Goal: Communication & Community: Answer question/provide support

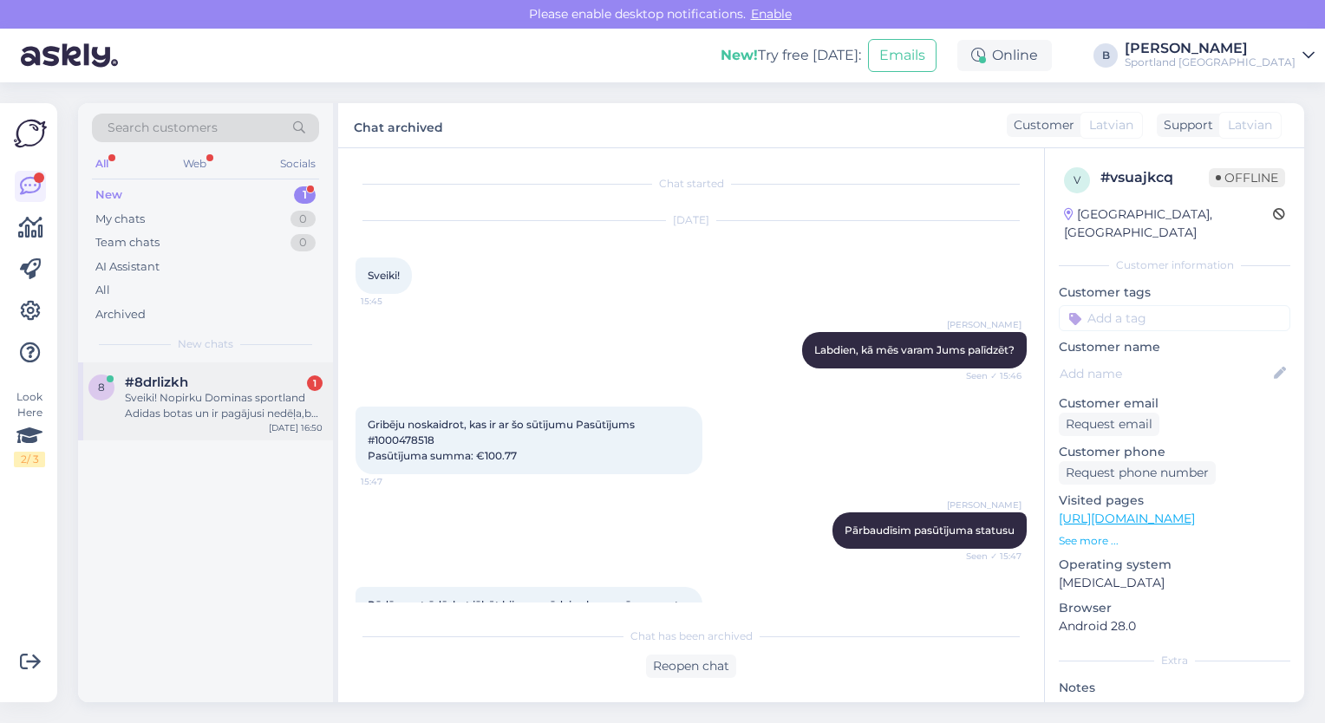
scroll to position [400, 0]
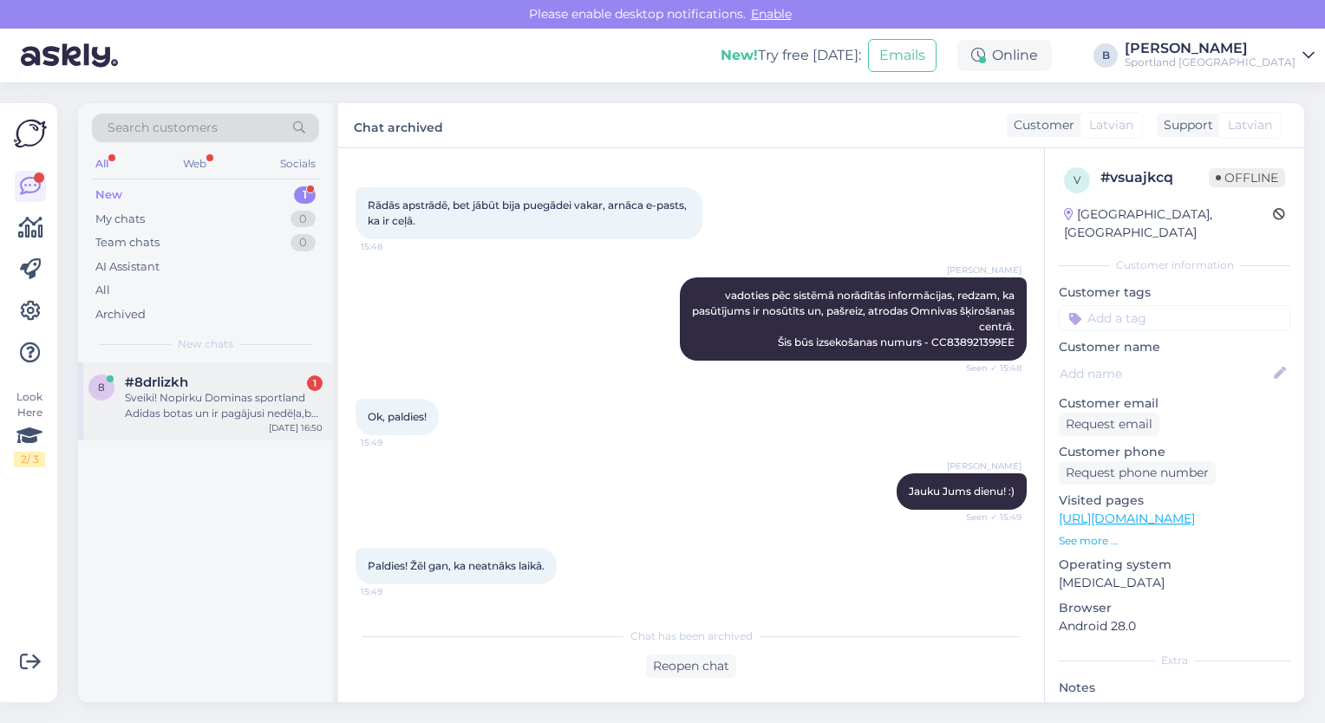
click at [206, 428] on div "8 #8drlizkh 1 Sveiki! Nopirku Dominas sportland Adidas botas un ir pagājusi ned…" at bounding box center [205, 401] width 255 height 78
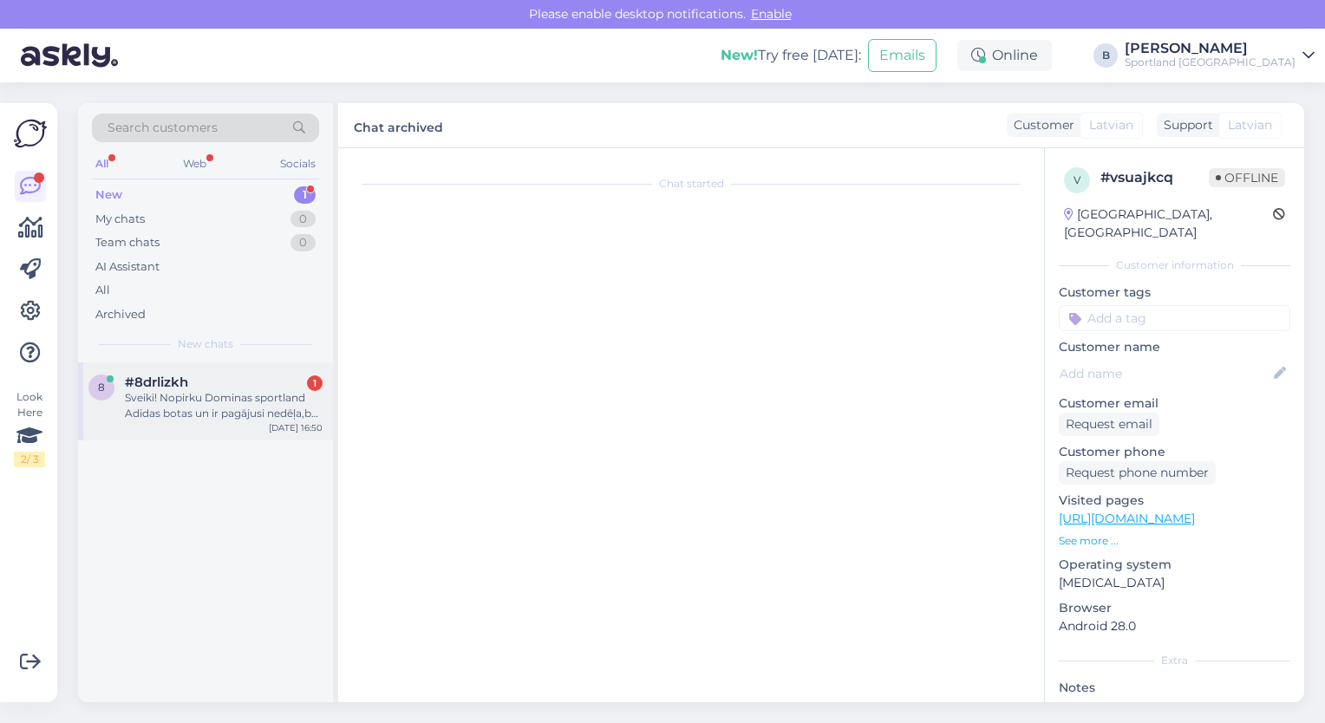
scroll to position [0, 0]
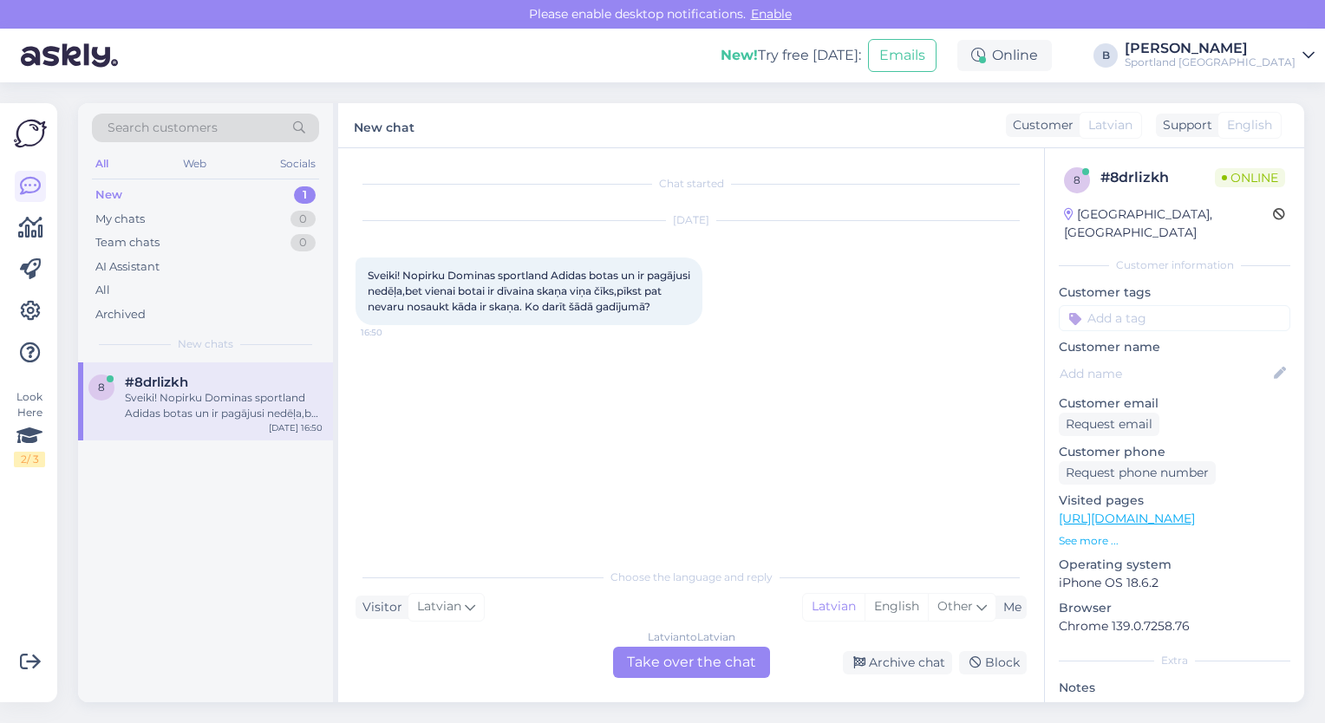
click at [696, 667] on div "Latvian to Latvian Take over the chat" at bounding box center [691, 662] width 157 height 31
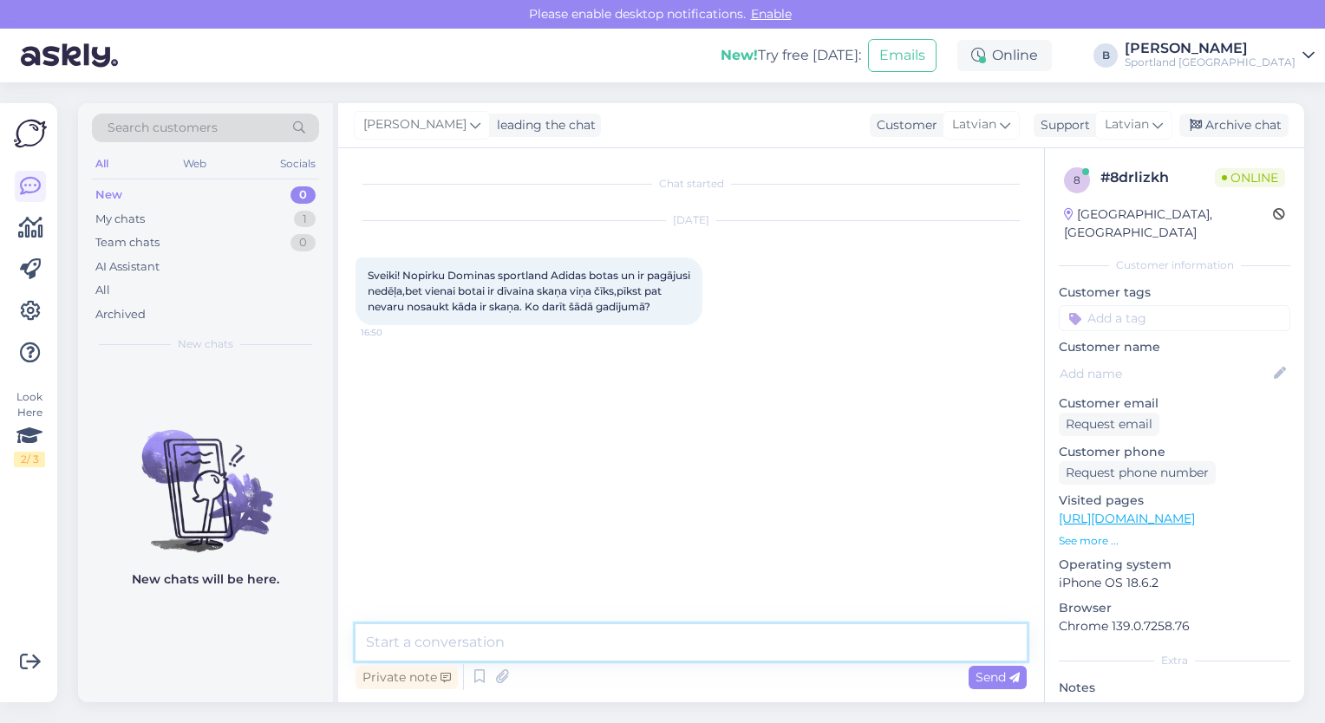
click at [660, 650] on textarea at bounding box center [691, 642] width 671 height 36
type textarea "Sveiki"
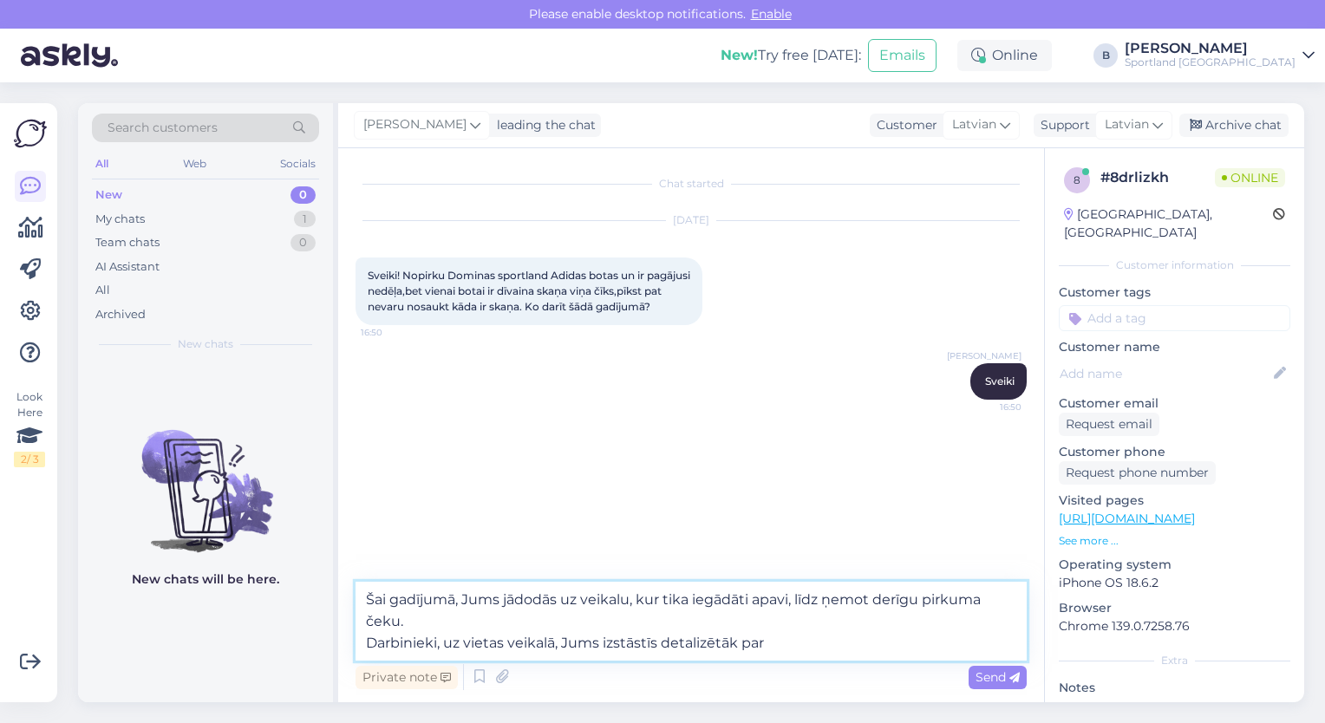
click at [540, 597] on textarea "Šai gadījumā, Jums jādodās uz veikalu, kur tika iegādāti apavi, līdz ņemot derī…" at bounding box center [691, 621] width 671 height 79
click at [549, 600] on textarea "Šai gadījumā, Jums jādodās uz veikalu, kur tika iegādāti apavi, līdz ņemot derī…" at bounding box center [691, 621] width 671 height 79
click at [815, 648] on textarea "Šai gadījumā, Jums jādodas uz veikalu, kur tika iegādāti apavi, līdz ņemot derī…" at bounding box center [691, 621] width 671 height 79
type textarea "Šai gadījumā, Jums jādodas uz veikalu, kur tika iegādāti apavi, līdz ņemot derī…"
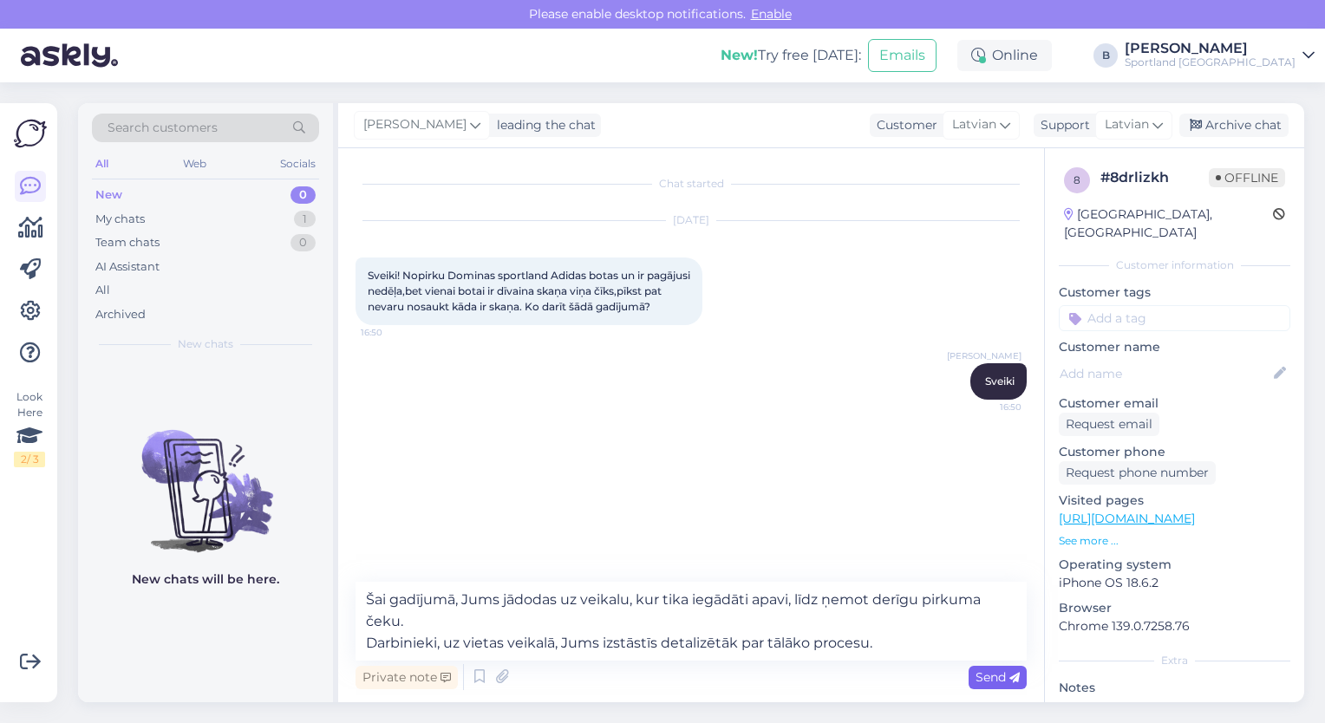
click at [995, 678] on span "Send" at bounding box center [997, 677] width 44 height 16
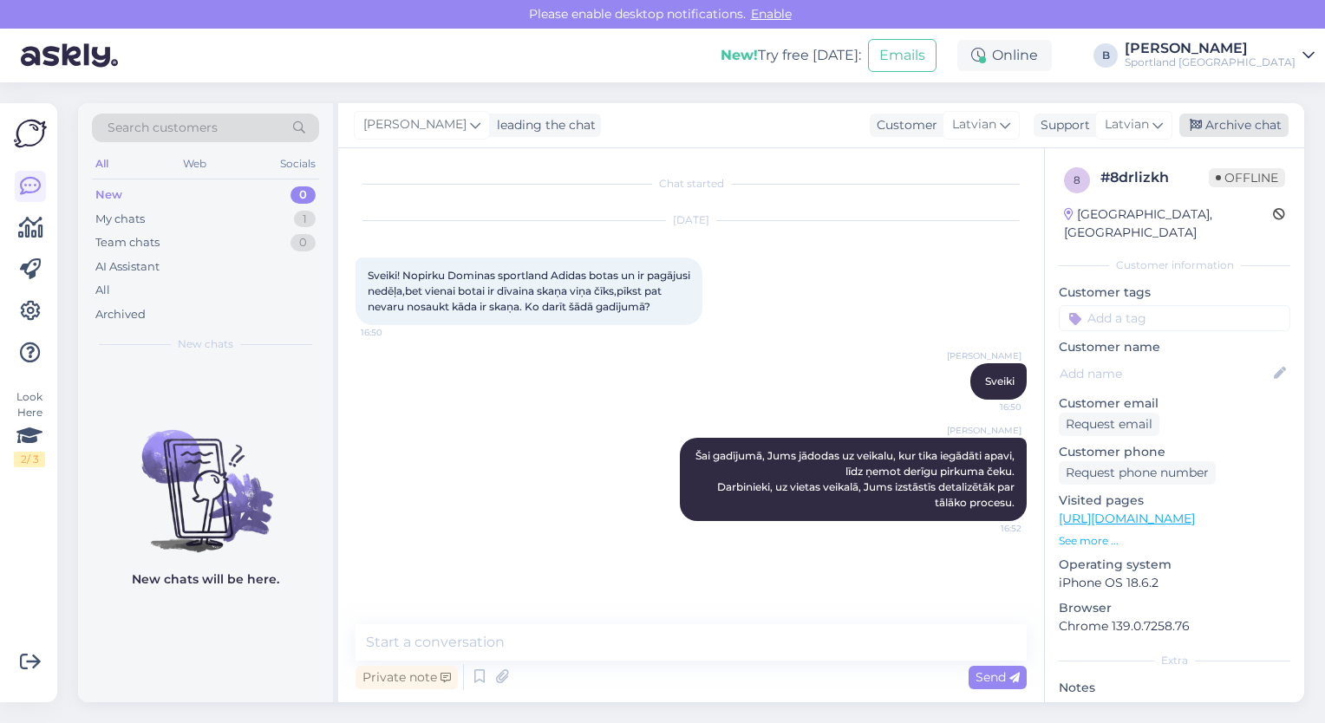
click at [1217, 129] on div "Archive chat" at bounding box center [1233, 125] width 109 height 23
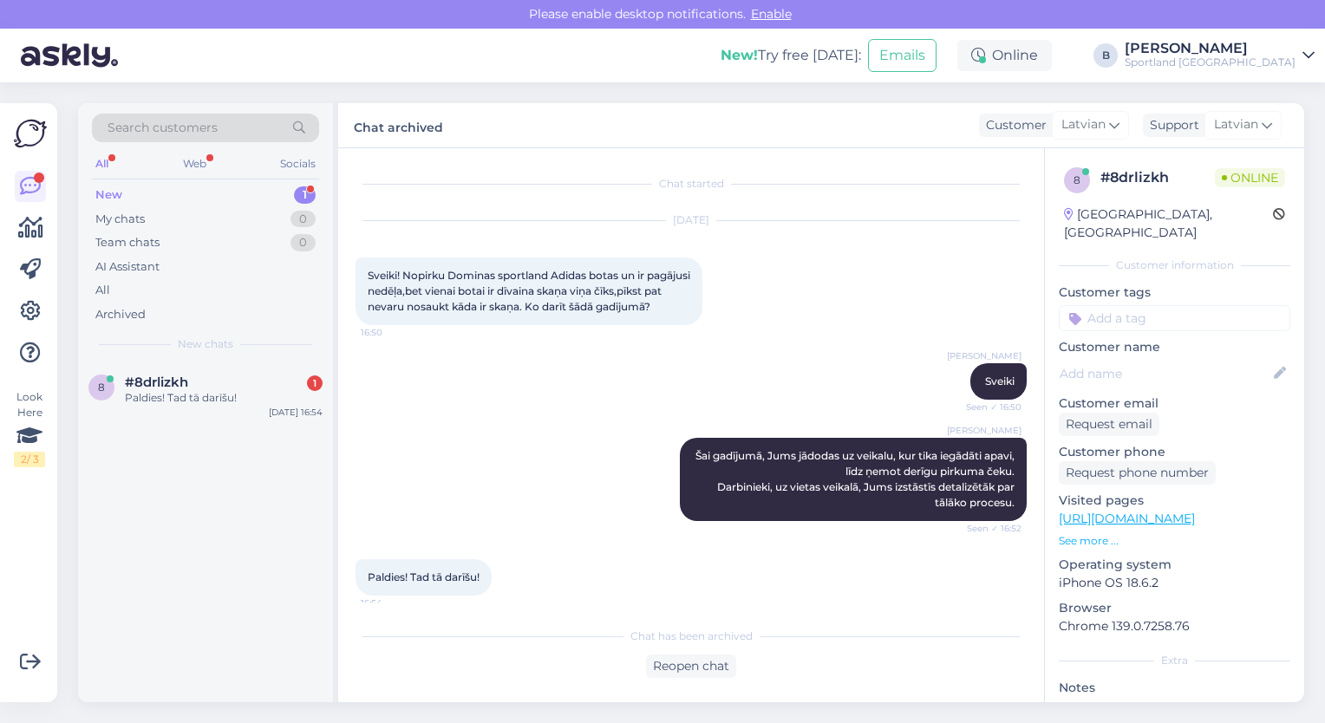
scroll to position [27, 0]
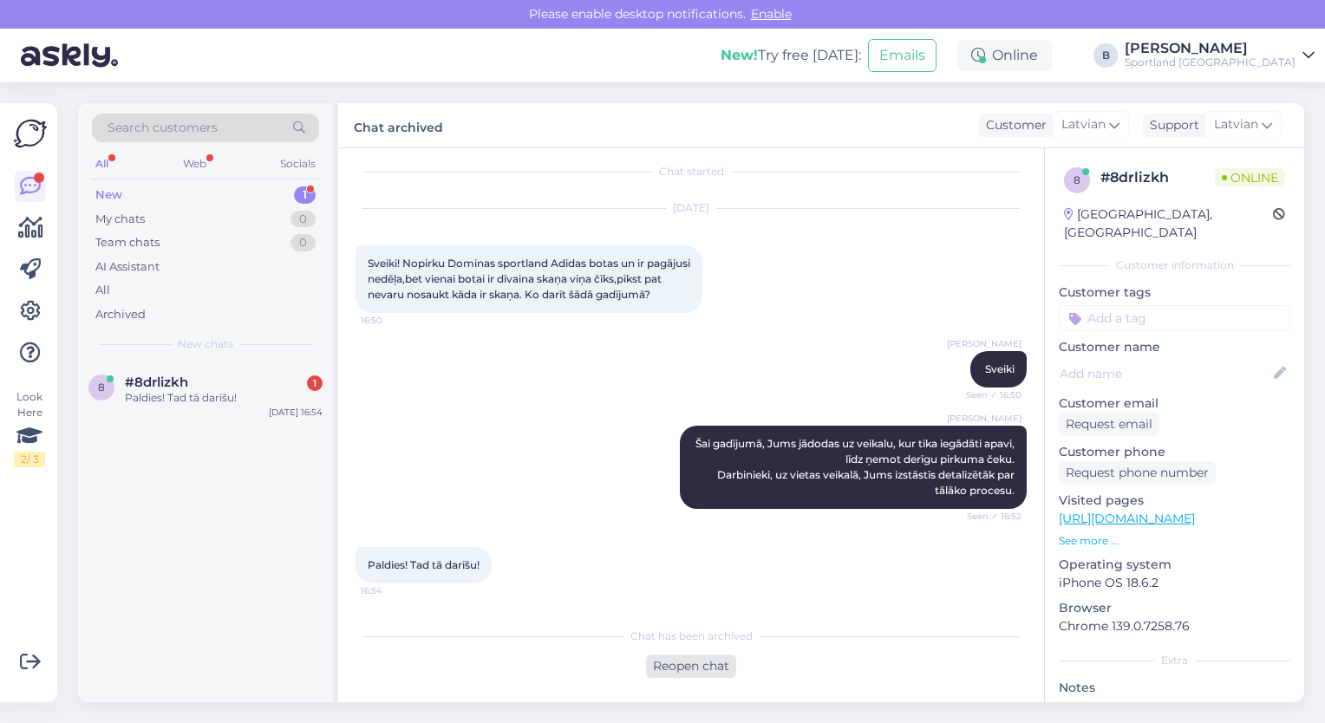
click at [694, 663] on div "Reopen chat" at bounding box center [691, 666] width 90 height 23
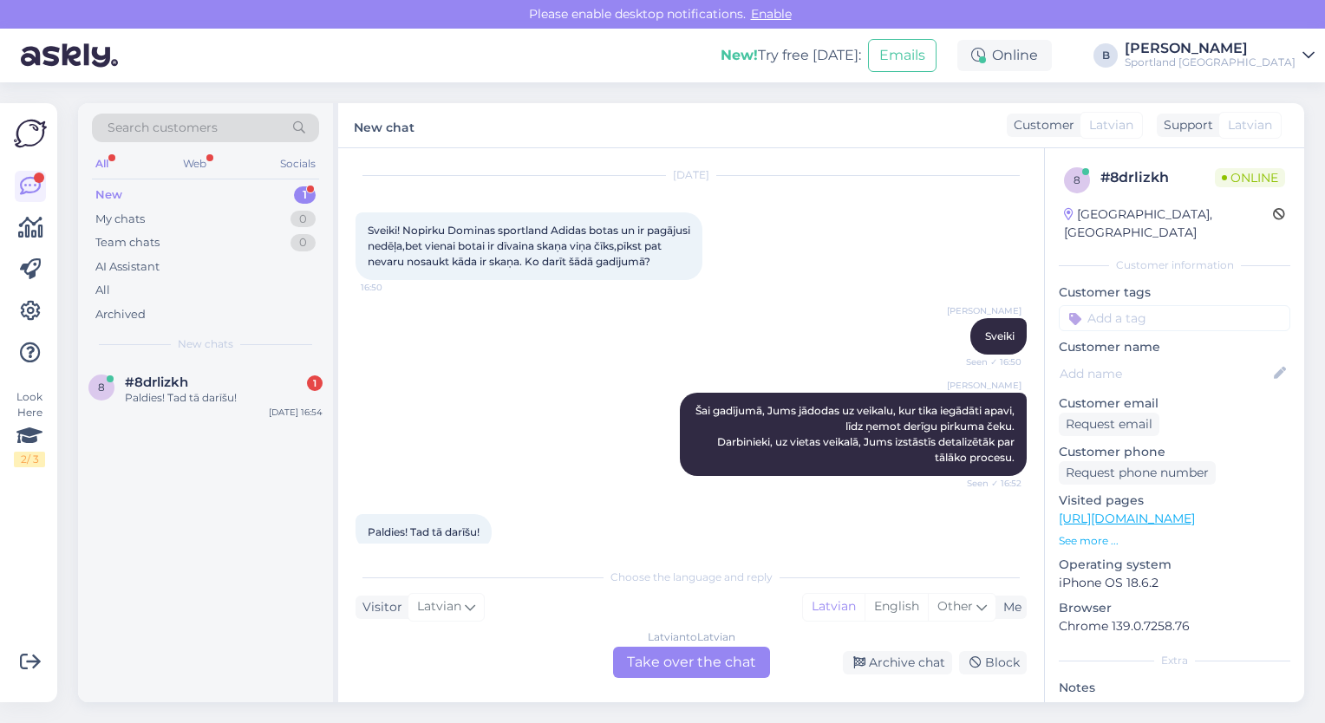
click at [694, 663] on div "Latvian to Latvian Take over the chat" at bounding box center [691, 662] width 157 height 31
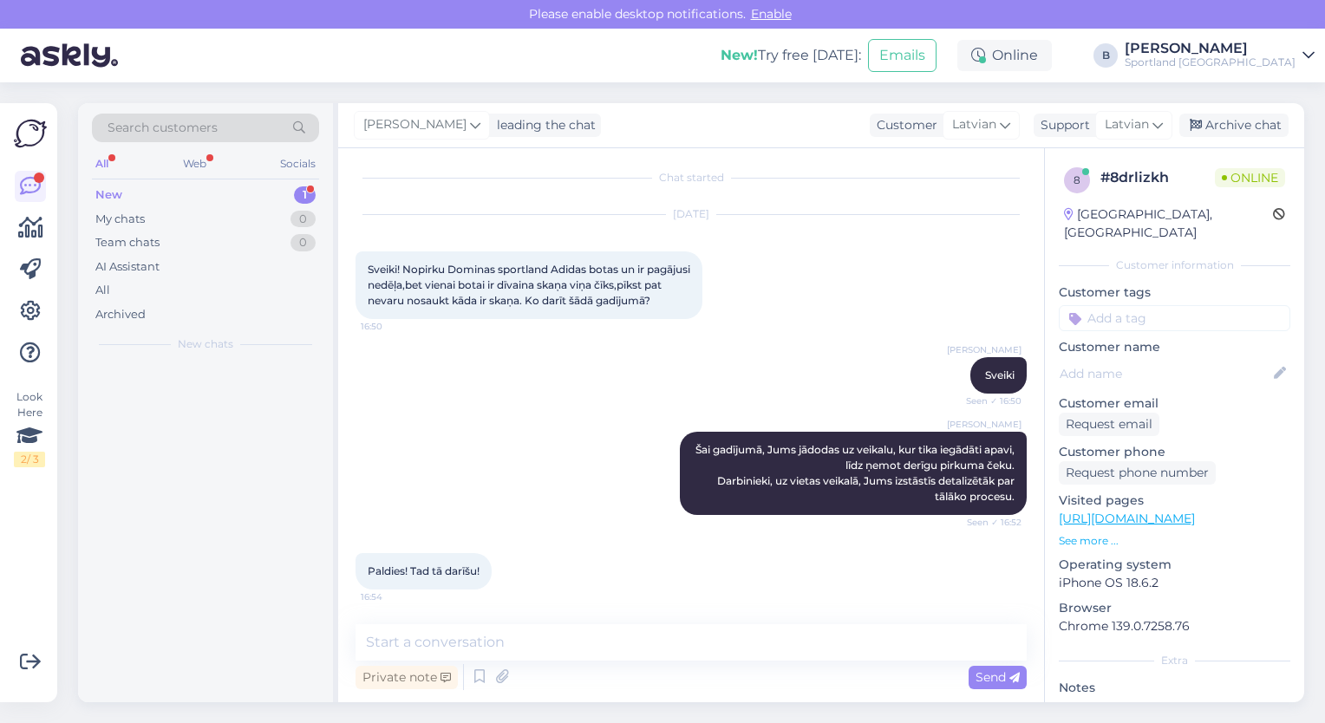
scroll to position [21, 0]
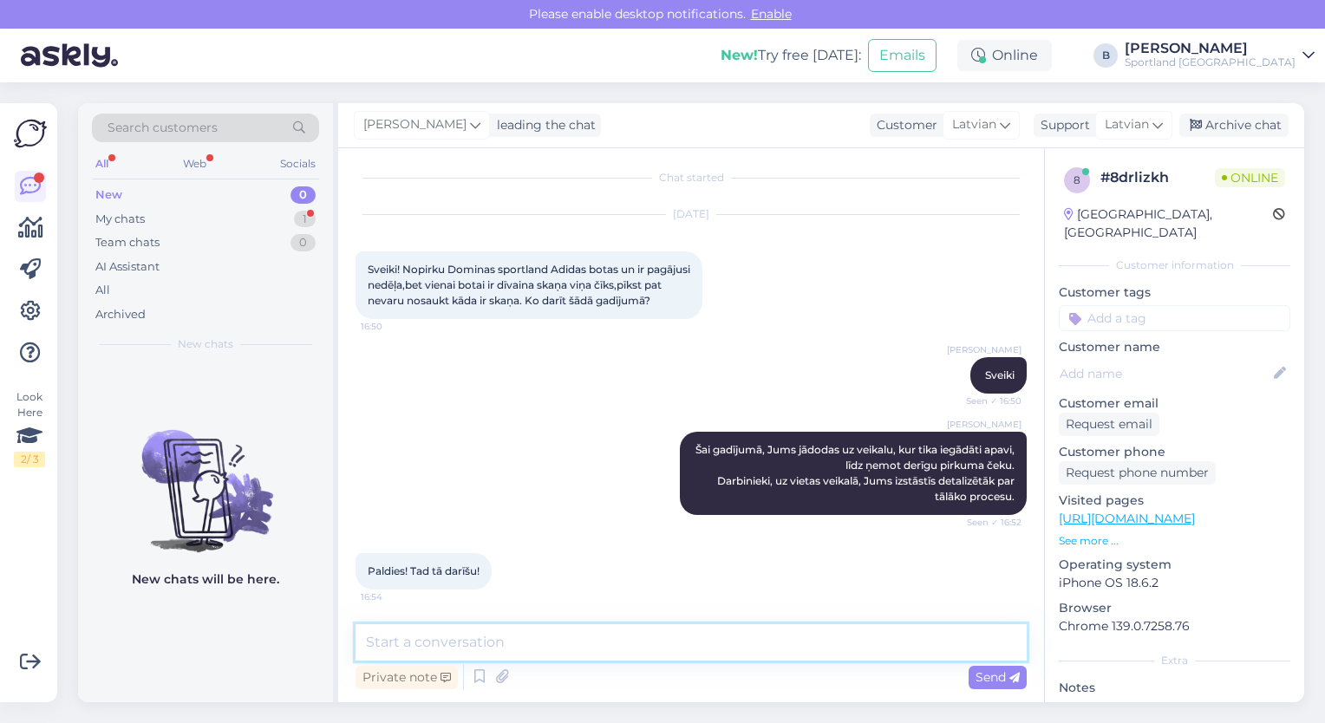
click at [683, 647] on textarea at bounding box center [691, 642] width 671 height 36
type textarea "Jauku Jums dienu! :)"
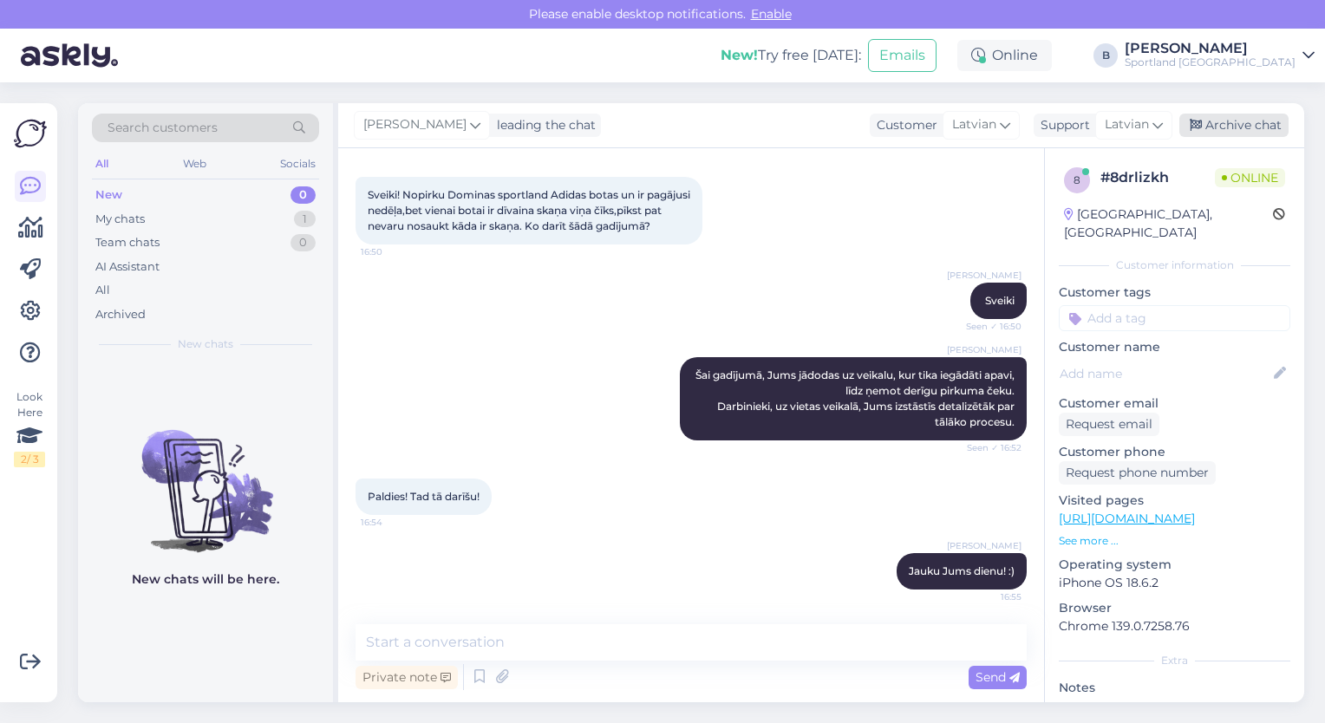
click at [1219, 135] on div "Archive chat" at bounding box center [1233, 125] width 109 height 23
